Goal: Use online tool/utility: Utilize a website feature to perform a specific function

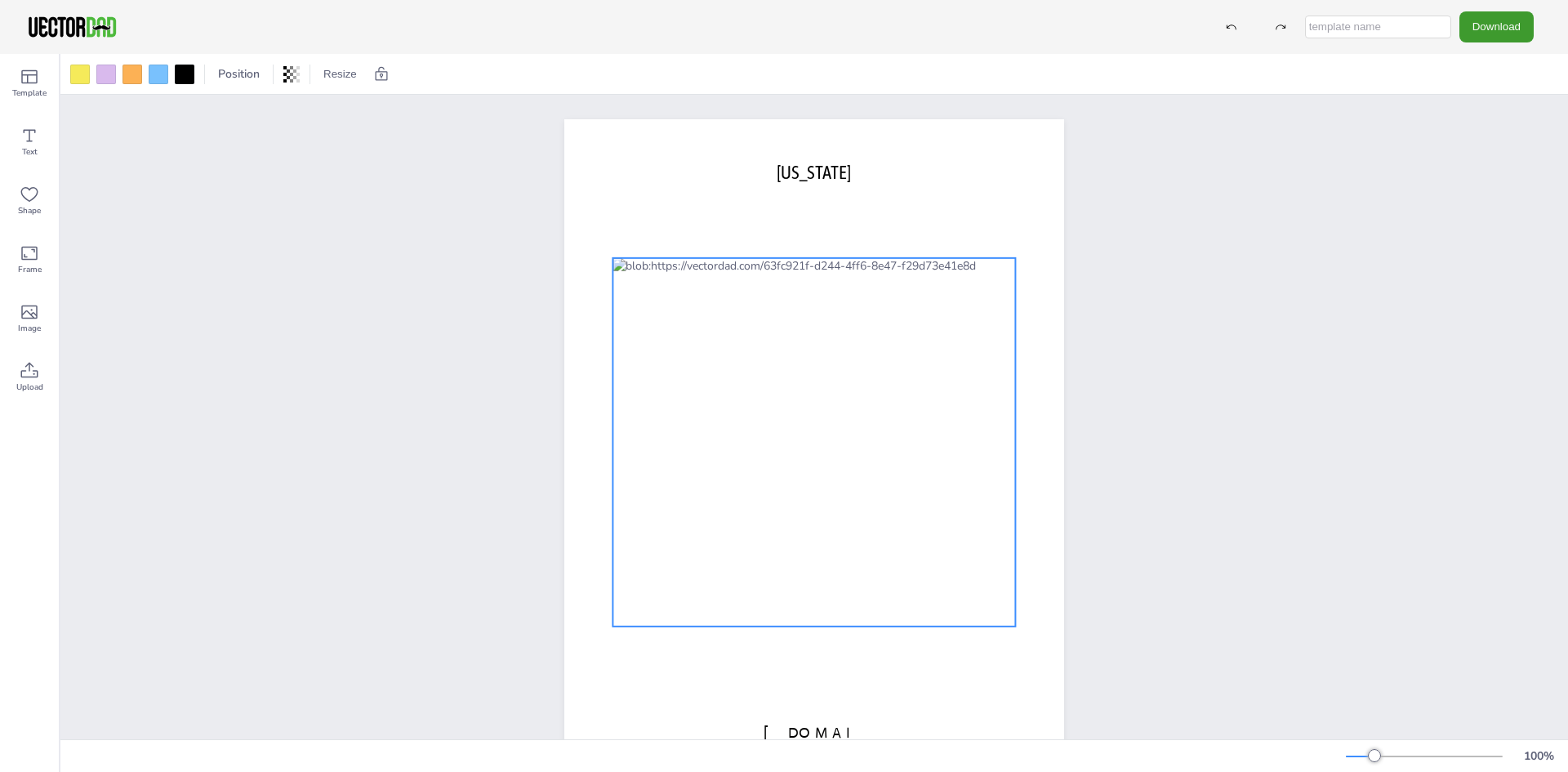
click at [850, 445] on div at bounding box center [813, 442] width 403 height 368
click at [798, 430] on div at bounding box center [813, 442] width 403 height 368
click at [79, 75] on div at bounding box center [80, 74] width 20 height 20
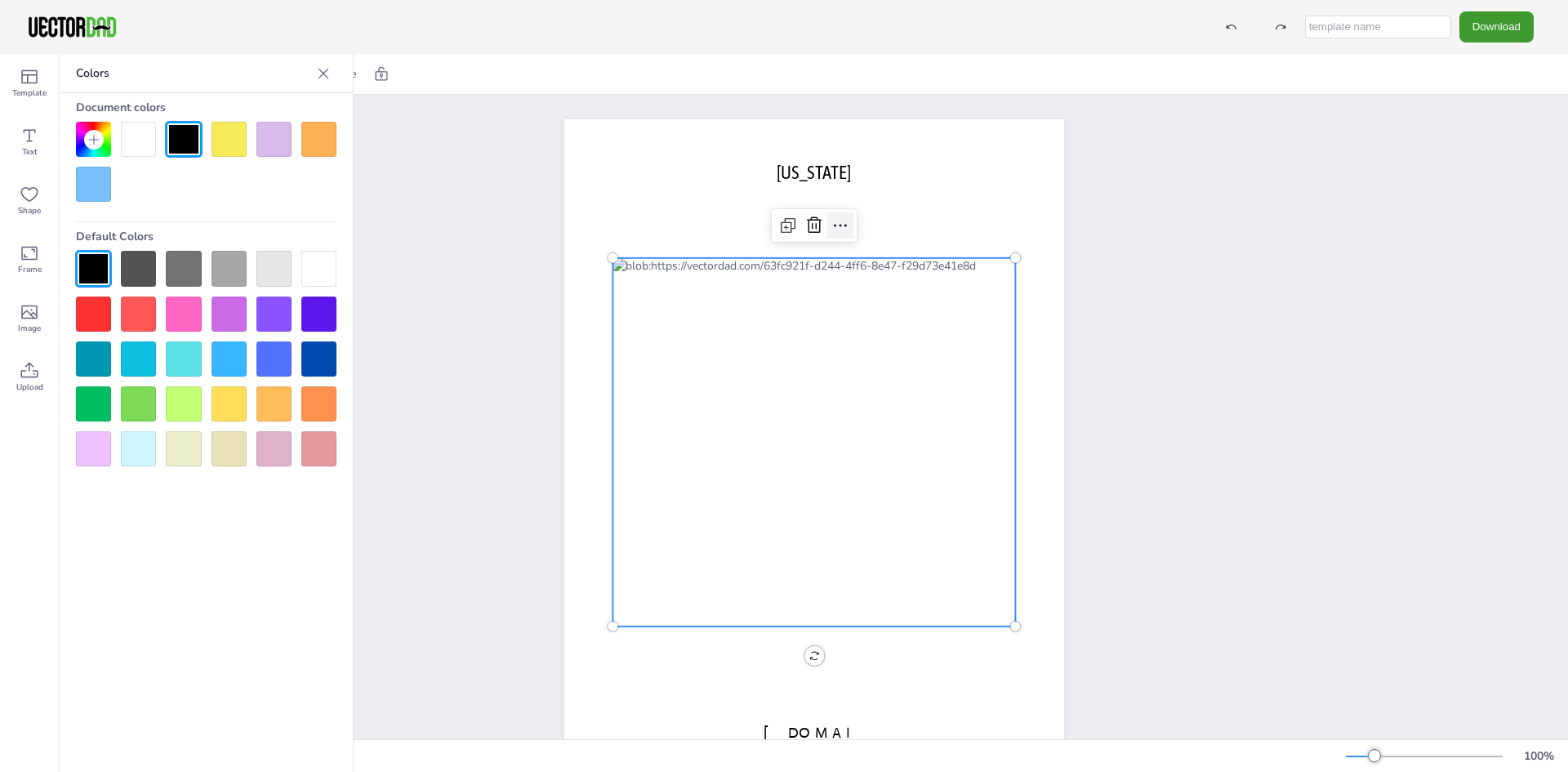
click at [839, 229] on icon at bounding box center [840, 225] width 20 height 20
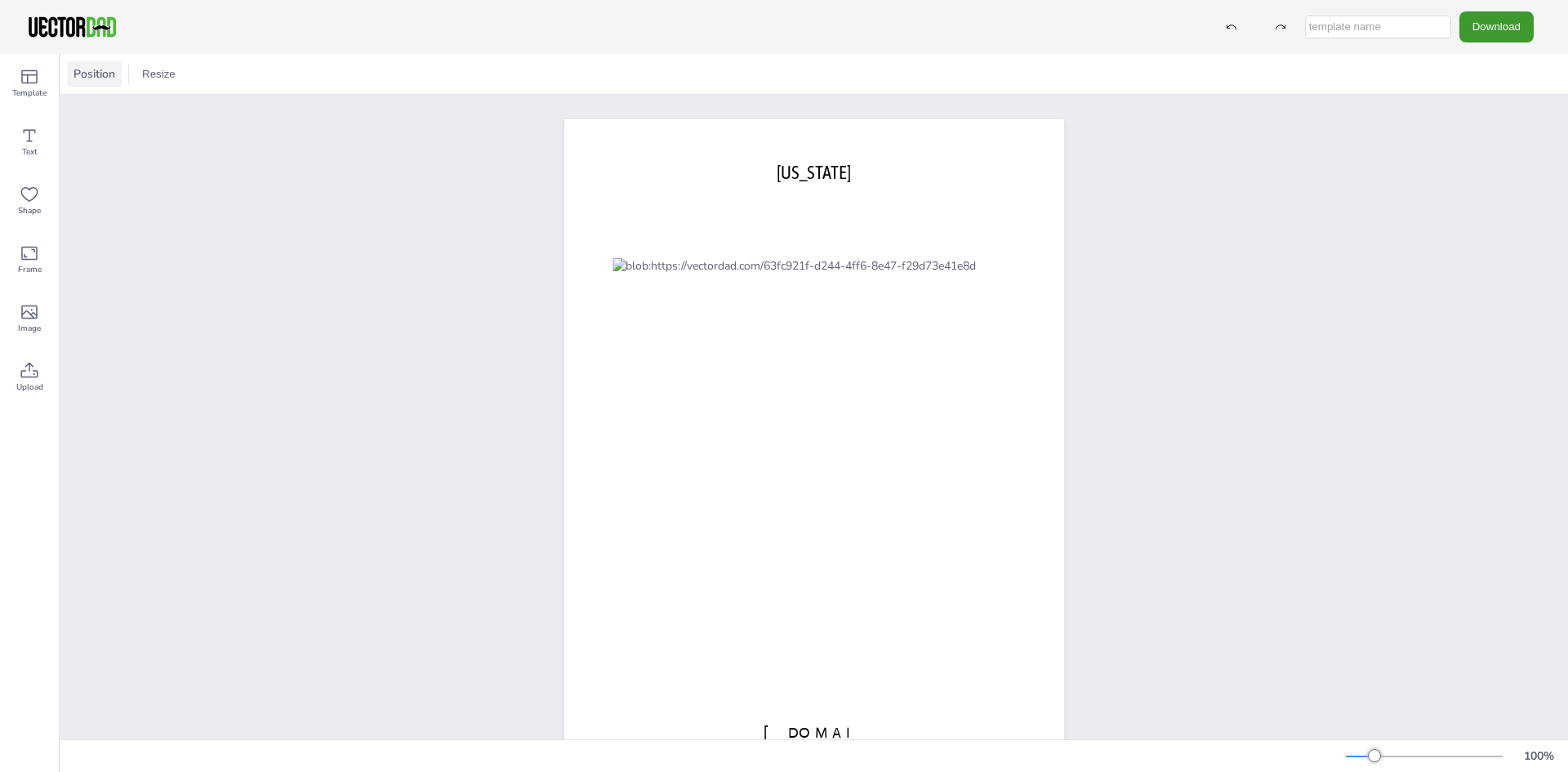
click at [91, 77] on span "Position" at bounding box center [94, 74] width 48 height 16
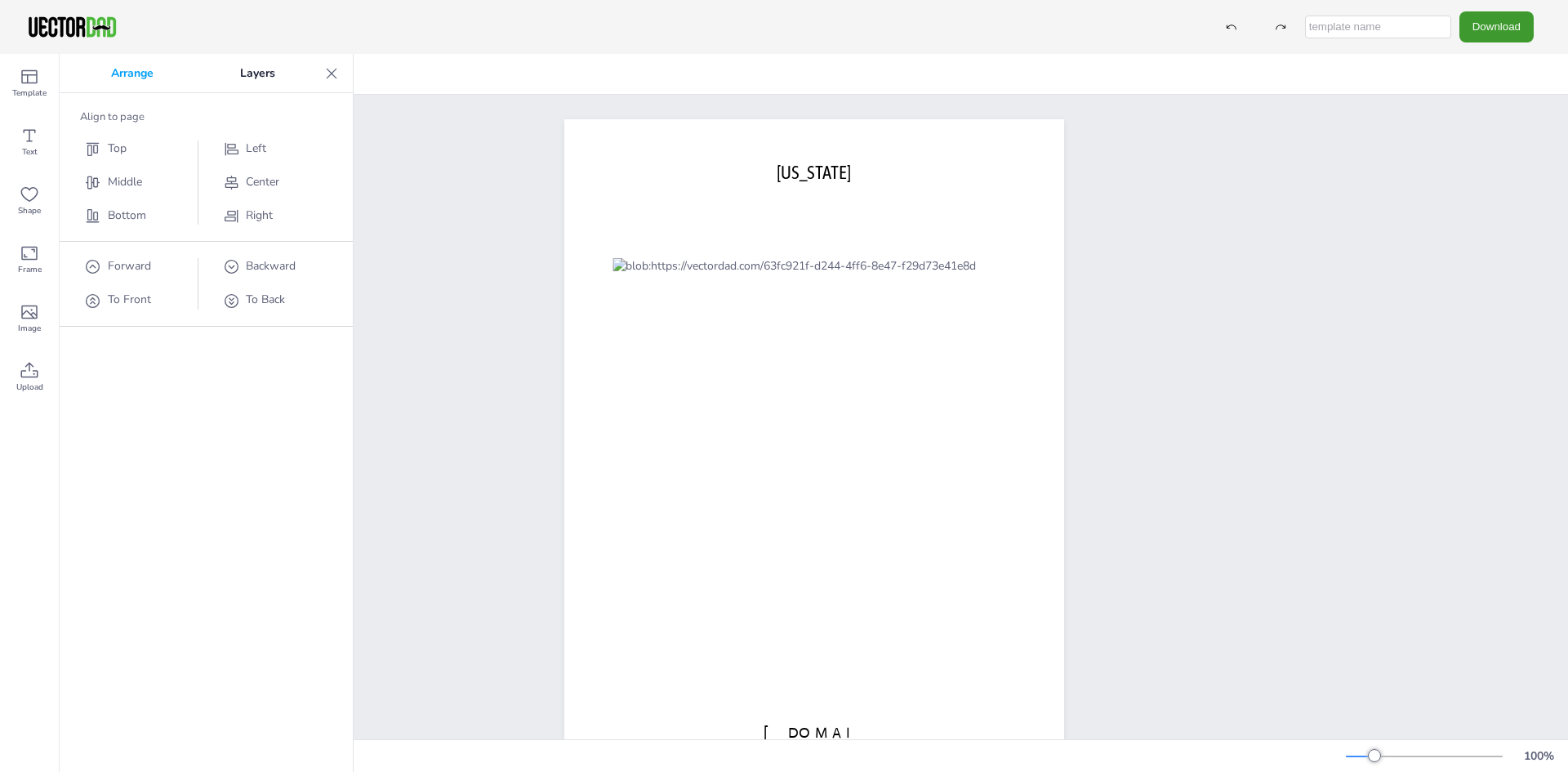
click at [333, 81] on icon at bounding box center [331, 73] width 17 height 17
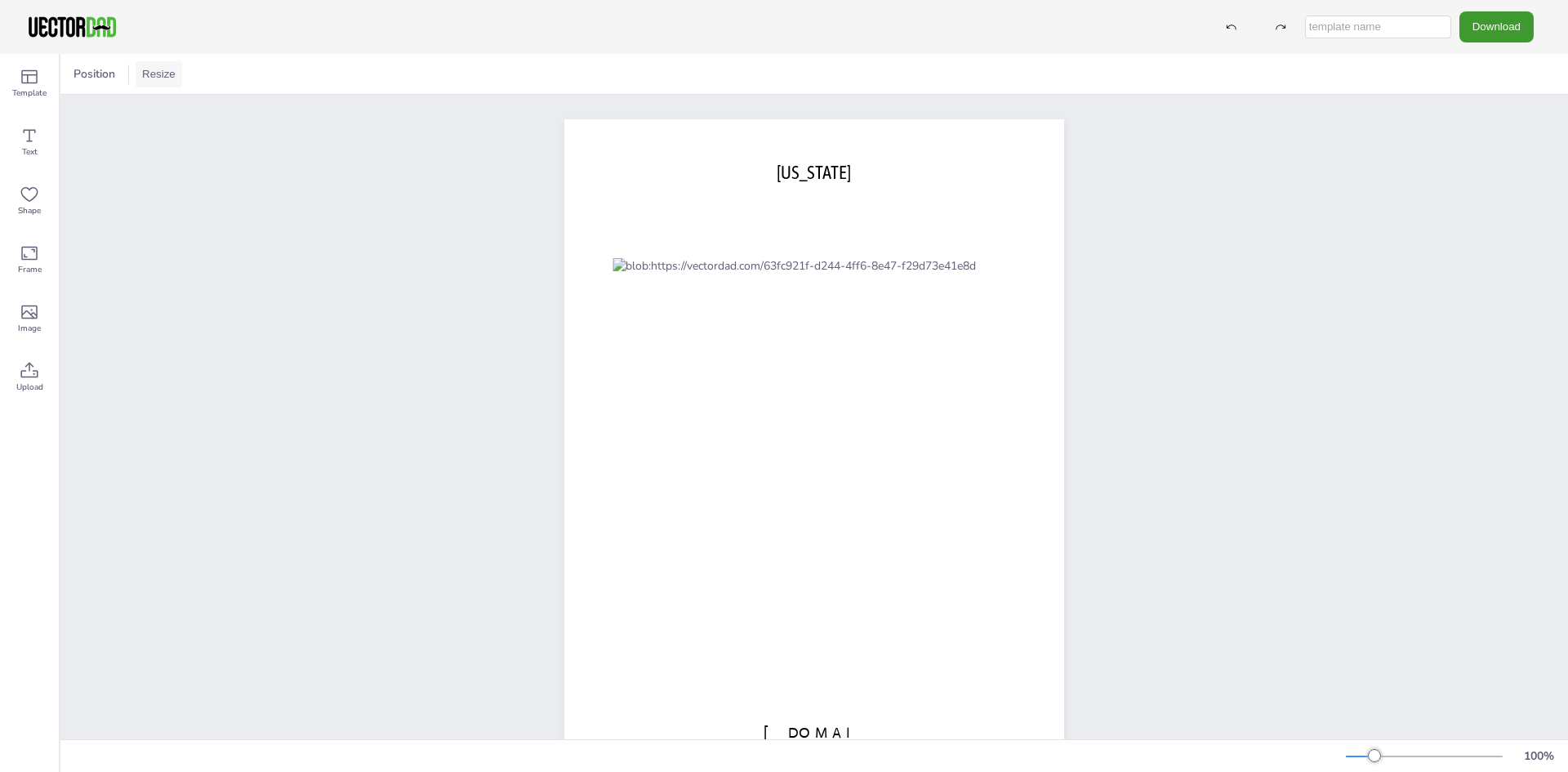
click at [169, 85] on button "Resize" at bounding box center [159, 74] width 47 height 26
click at [146, 242] on div "[DOMAIN_NAME] [US_STATE]" at bounding box center [814, 443] width 1507 height 696
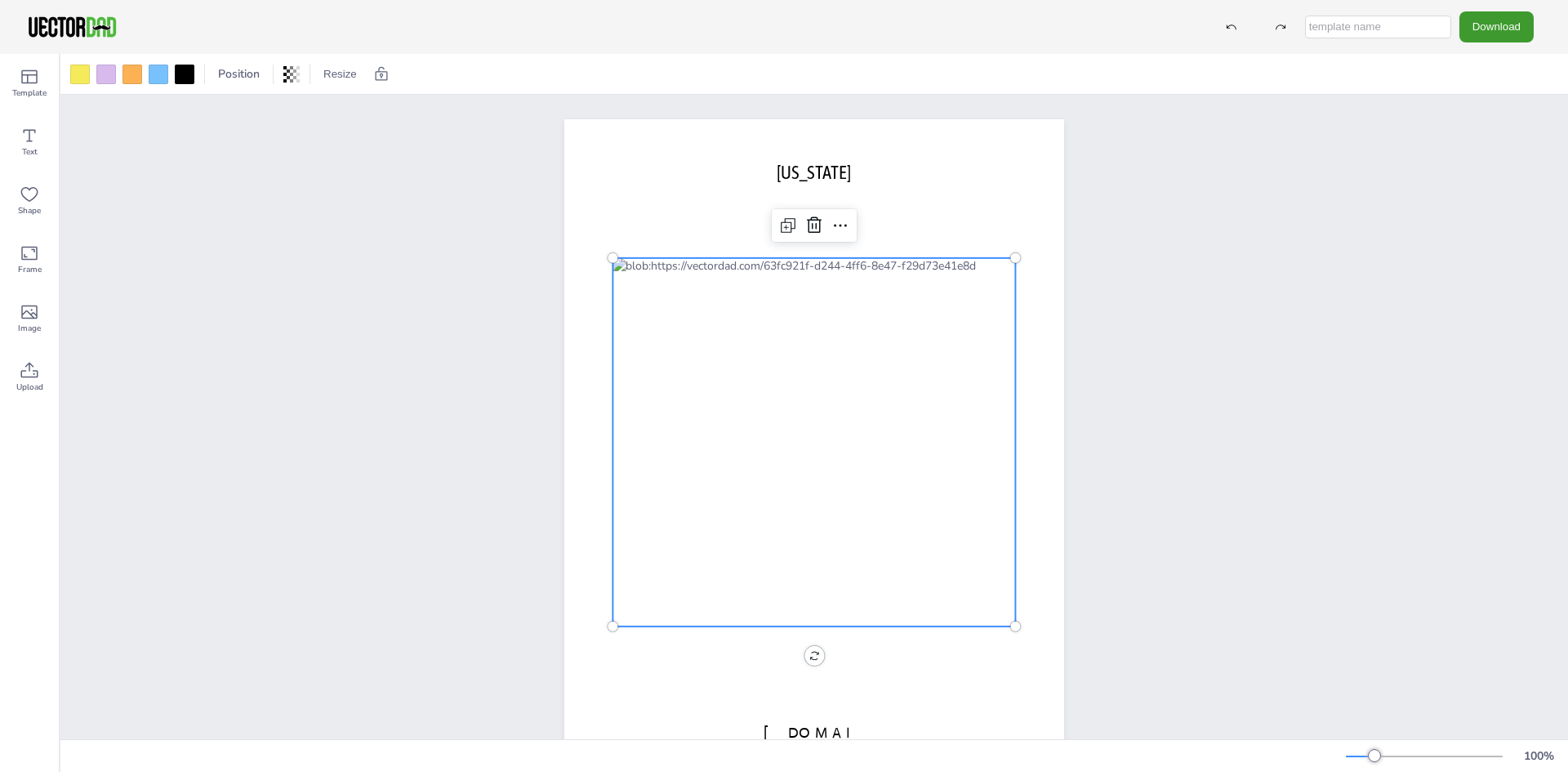
click at [782, 393] on div at bounding box center [813, 442] width 403 height 368
click at [162, 73] on div at bounding box center [159, 74] width 20 height 20
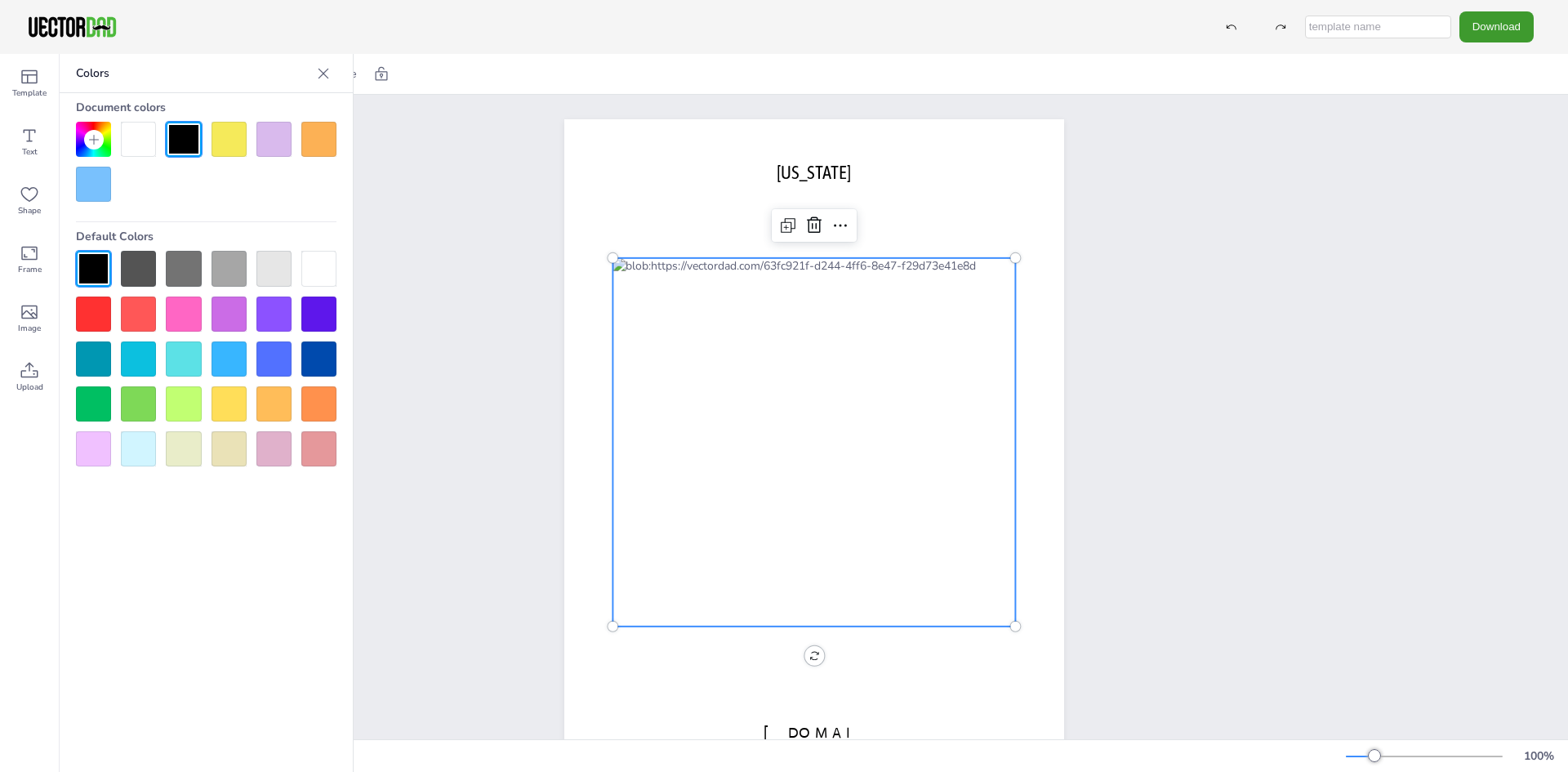
click at [733, 319] on div at bounding box center [813, 442] width 403 height 368
click at [723, 313] on div at bounding box center [813, 442] width 403 height 368
click at [311, 281] on div at bounding box center [319, 268] width 35 height 35
click at [794, 353] on div at bounding box center [813, 442] width 403 height 368
click at [337, 315] on div "Document colors Default Colors" at bounding box center [206, 279] width 293 height 373
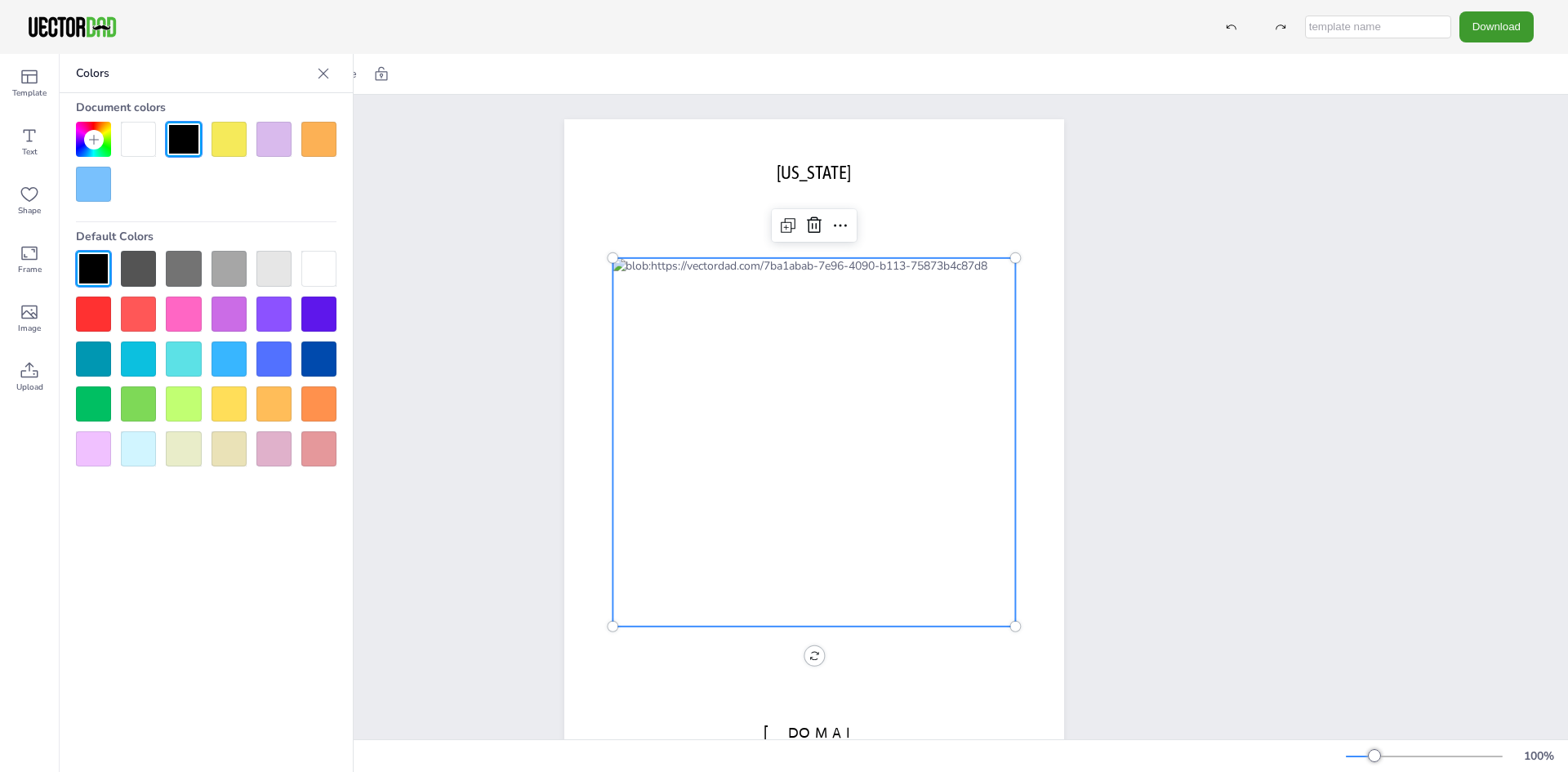
click at [714, 404] on div at bounding box center [813, 442] width 403 height 368
click at [758, 413] on div at bounding box center [813, 442] width 403 height 368
